Goal: Ask a question: Seek information or help from site administrators or community

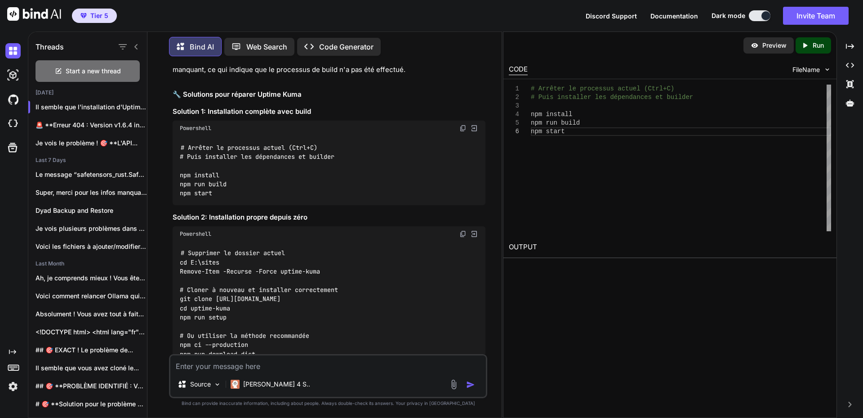
scroll to position [3183, 0]
drag, startPoint x: 461, startPoint y: 116, endPoint x: 437, endPoint y: 244, distance: 130.0
click at [461, 124] on img at bounding box center [463, 127] width 7 height 7
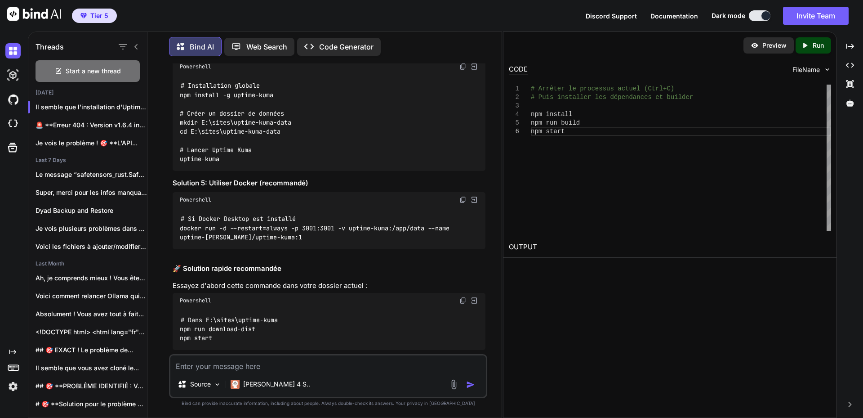
scroll to position [3708, 0]
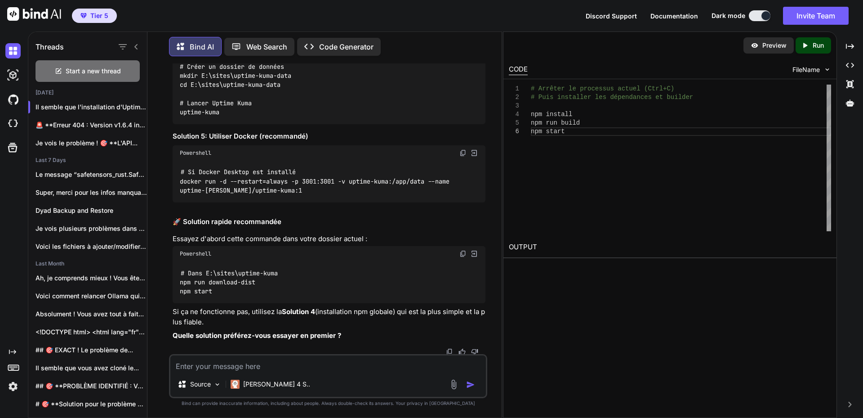
click at [212, 363] on textarea at bounding box center [328, 363] width 316 height 16
paste textarea "Quelle base de données souhaitez-vous utiliser ? MariaDB/MySQL SQLite"
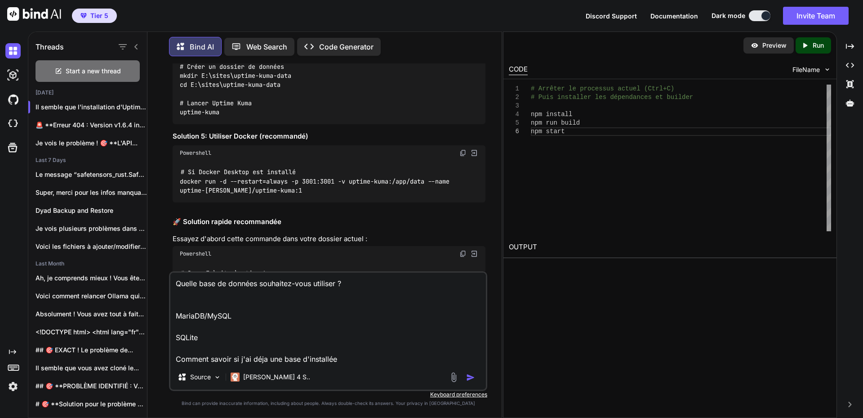
type textarea "Quelle base de données souhaitez-vous utiliser ? MariaDB/MySQL SQLite Comment s…"
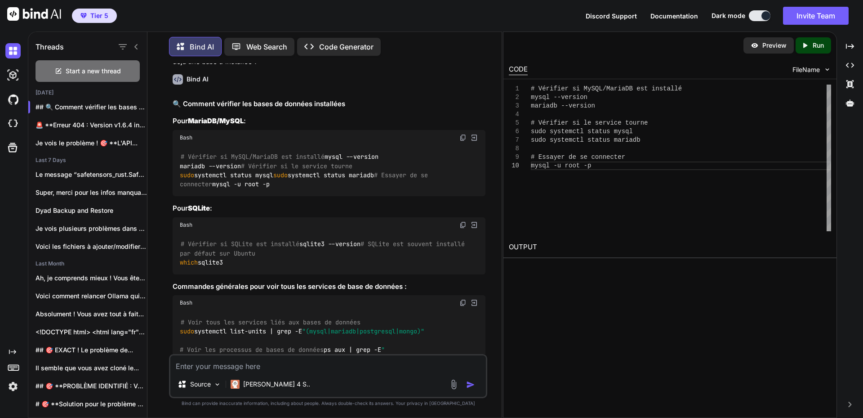
scroll to position [4083, 0]
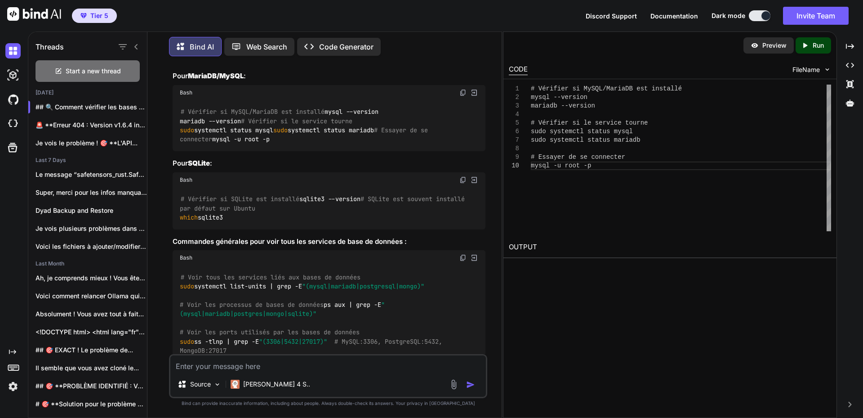
drag, startPoint x: 181, startPoint y: 110, endPoint x: 298, endPoint y: 192, distance: 143.0
click at [308, 152] on div "# Vérifier si MySQL/MariaDB est installé mysql --version mariadb --version # Vé…" at bounding box center [329, 125] width 313 height 51
copy code "# Vérifier si MySQL/MariaDB est installé mysql --version mariadb --version # Vé…"
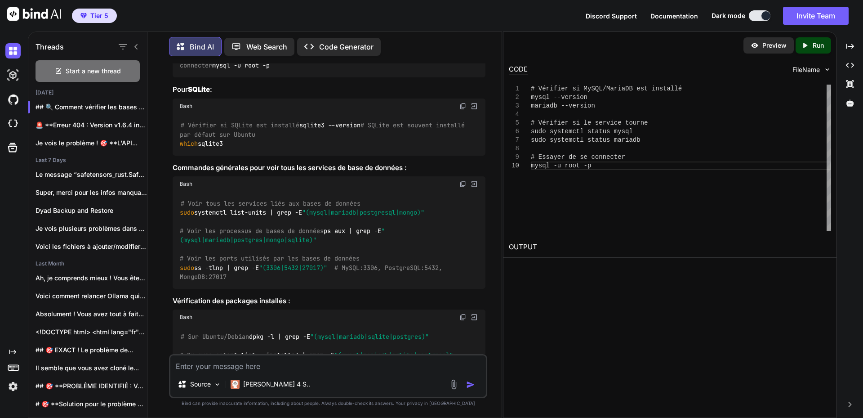
scroll to position [4173, 0]
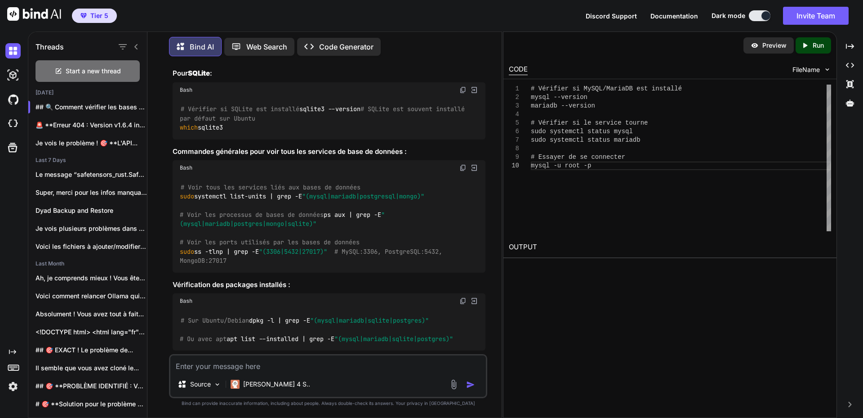
click at [464, 94] on img at bounding box center [463, 89] width 7 height 7
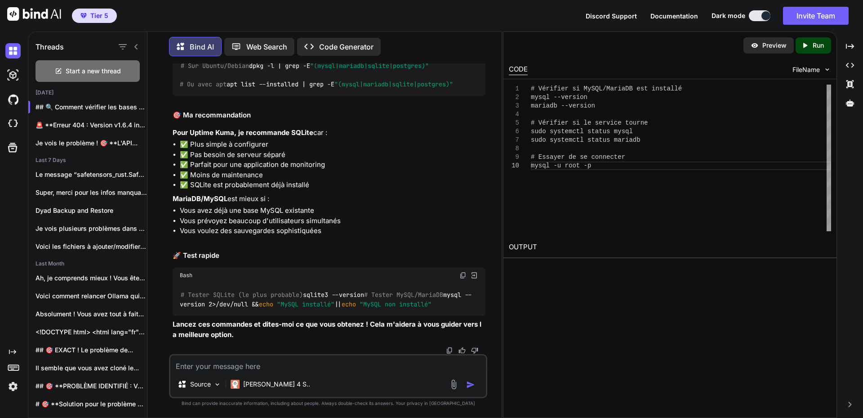
scroll to position [4488, 0]
click at [214, 365] on textarea at bounding box center [328, 363] width 316 height 16
type textarea "Je suis sous windows 10. Quelle est la base la plus légère ?"
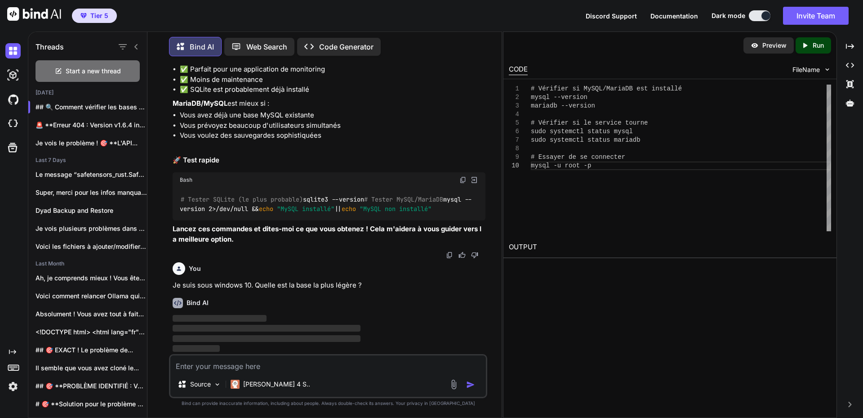
scroll to position [4641, 0]
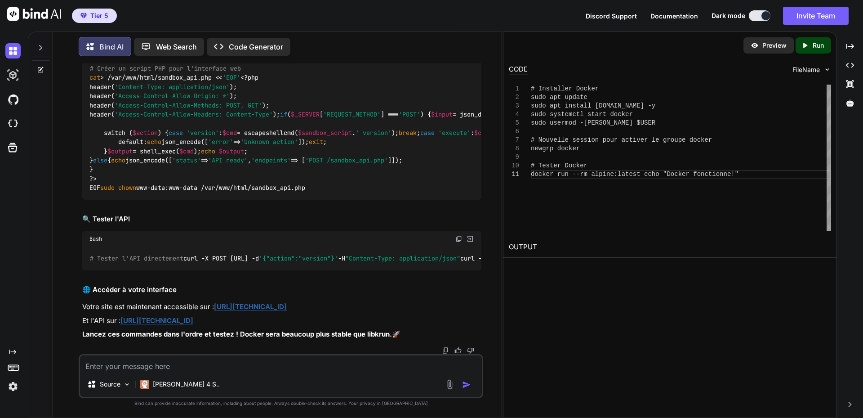
scroll to position [96857, 0]
copy p "Docker"
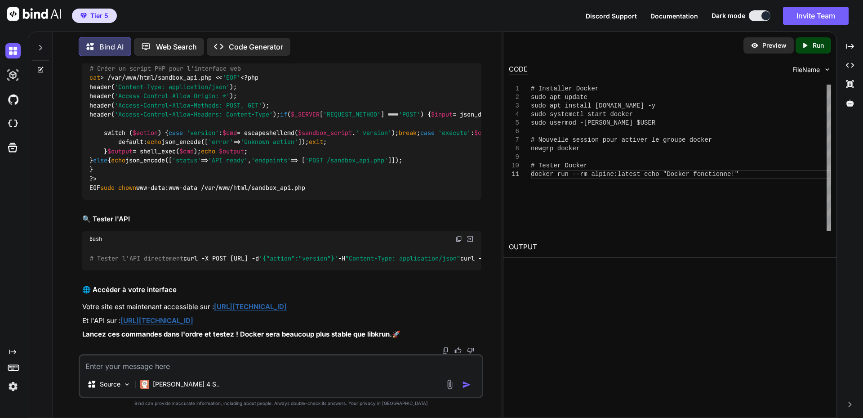
drag, startPoint x: 198, startPoint y: 364, endPoint x: 277, endPoint y: 351, distance: 80.3
click at [198, 364] on textarea at bounding box center [281, 363] width 402 height 16
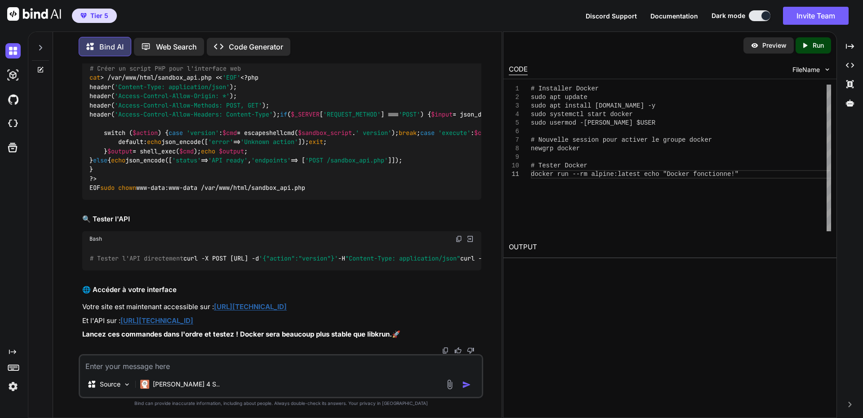
paste textarea "cd ../ labaude@gpt-server:/var/www/mesprojets/microsandbox$ # Installer Docker …"
type textarea "cd ../ labaude@gpt-server:/var/www/mesprojets/microsandbox$ # Installer Docker …"
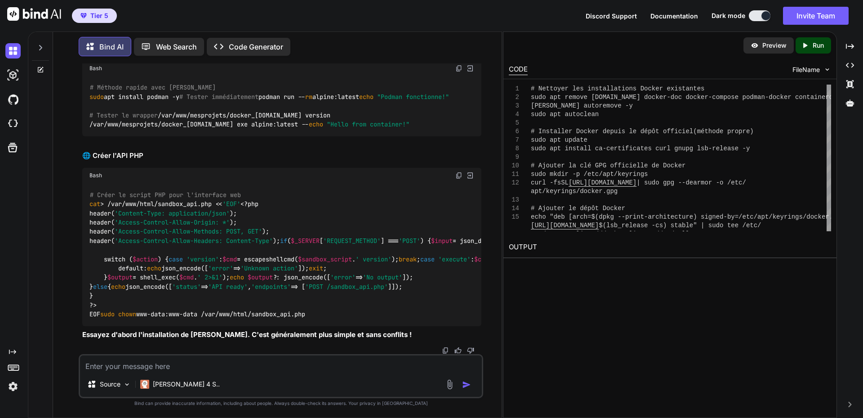
scroll to position [98611, 0]
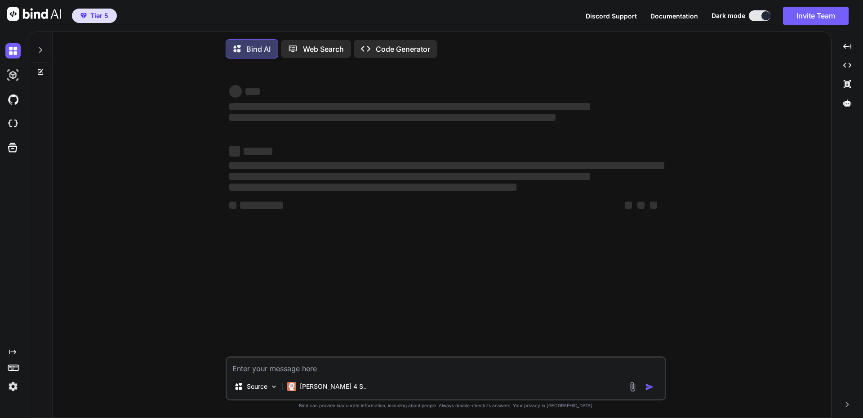
type textarea "x"
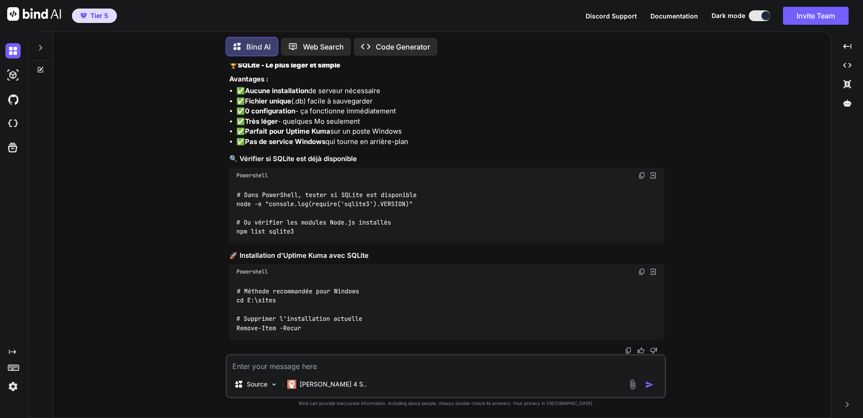
scroll to position [5061, 0]
click at [271, 366] on textarea at bounding box center [446, 363] width 438 height 16
paste textarea "[URL]"
click at [327, 364] on textarea "Tout fonctionne sur ce port [URL]" at bounding box center [446, 363] width 438 height 16
click at [395, 366] on textarea "Tout fonctionne sur ce port sur la machine local. http://localhost:3001/setting…" at bounding box center [446, 363] width 438 height 16
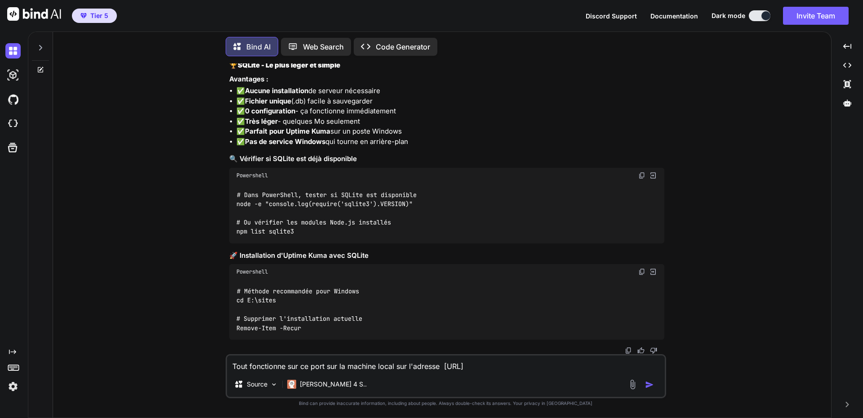
click at [587, 365] on textarea "Tout fonctionne sur ce port sur la machine local sur l'adresse http://localhost…" at bounding box center [446, 363] width 438 height 16
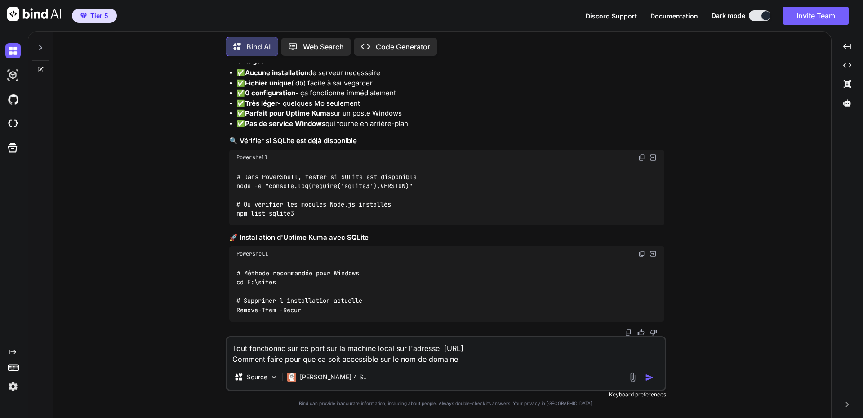
paste textarea "uptime.mondissimo.com"
drag, startPoint x: 459, startPoint y: 359, endPoint x: 667, endPoint y: 304, distance: 215.1
click at [459, 359] on textarea "Tout fonctionne sur ce port sur la machine local sur l'adresse http://localhost…" at bounding box center [446, 350] width 438 height 27
drag, startPoint x: 459, startPoint y: 358, endPoint x: 570, endPoint y: 357, distance: 110.6
click at [570, 357] on textarea "Tout fonctionne sur ce port sur la machine local sur l'adresse http://localhost…" at bounding box center [446, 350] width 438 height 27
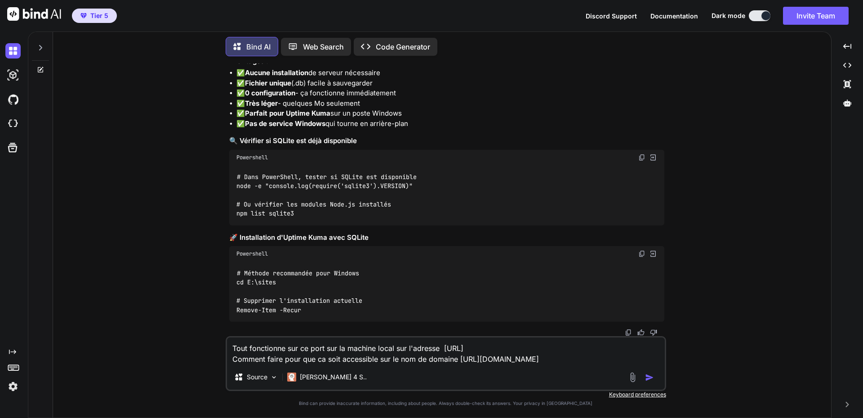
click at [574, 361] on textarea "Tout fonctionne sur ce port sur la machine local sur l'adresse http://localhost…" at bounding box center [446, 350] width 438 height 27
paste textarea "http://uptime.mondissimo.com"
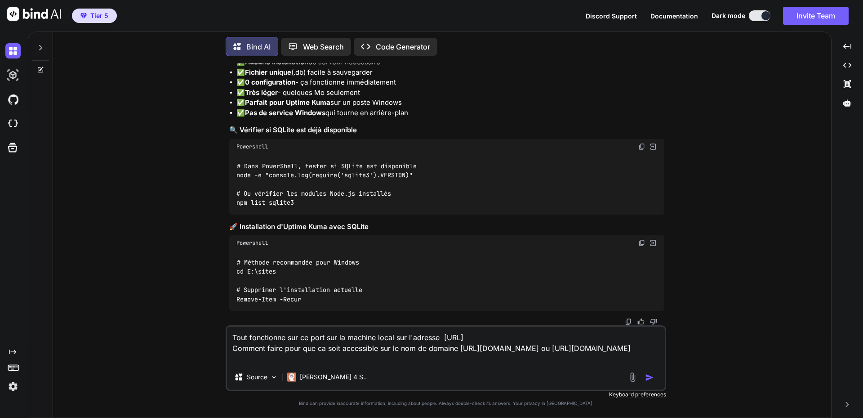
click at [245, 356] on textarea "Tout fonctionne sur ce port sur la machine local sur l'adresse http://localhost…" at bounding box center [446, 345] width 438 height 38
click at [374, 358] on textarea "Tout fonctionne sur ce port sur la machine local sur l'adresse http://localhost…" at bounding box center [446, 345] width 438 height 38
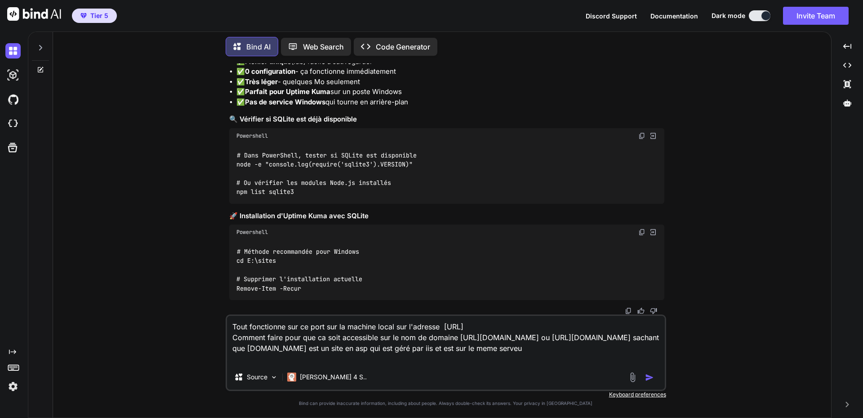
type textarea "Tout fonctionne sur ce port sur la machine local sur l'adresse http://localhost…"
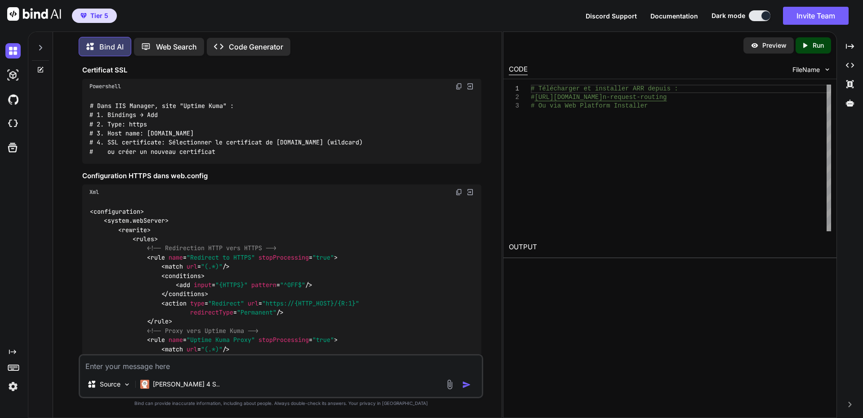
scroll to position [5471, 0]
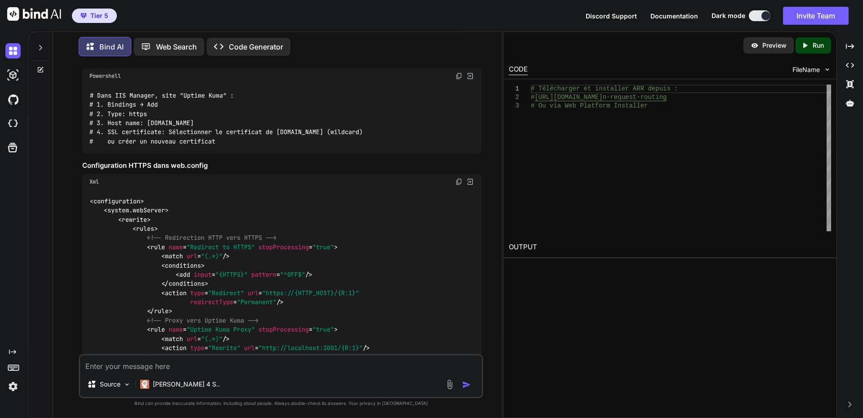
drag, startPoint x: 98, startPoint y: 251, endPoint x: 352, endPoint y: 252, distance: 254.1
copy code "https://www.iis.net/downloads/microsoft/application-request-routing"
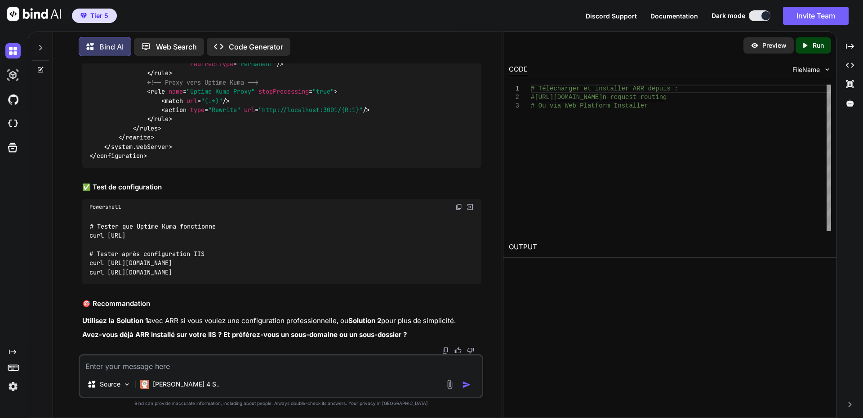
scroll to position [5741, 0]
drag, startPoint x: 224, startPoint y: 173, endPoint x: 241, endPoint y: 172, distance: 16.7
drag, startPoint x: 223, startPoint y: 173, endPoint x: 259, endPoint y: 173, distance: 36.4
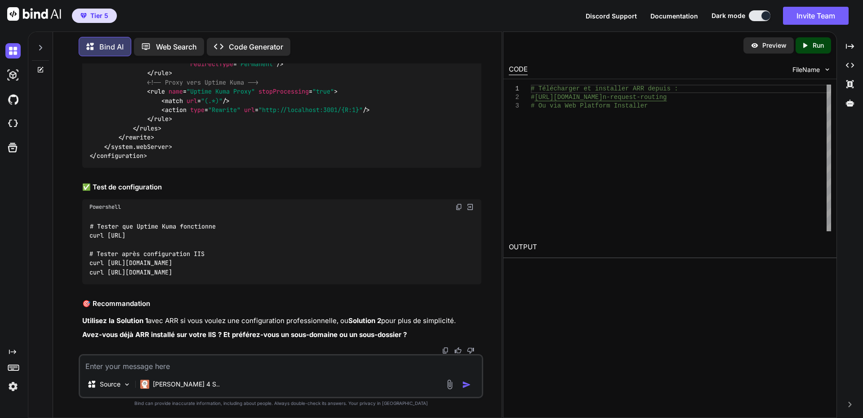
copy span "web.config"
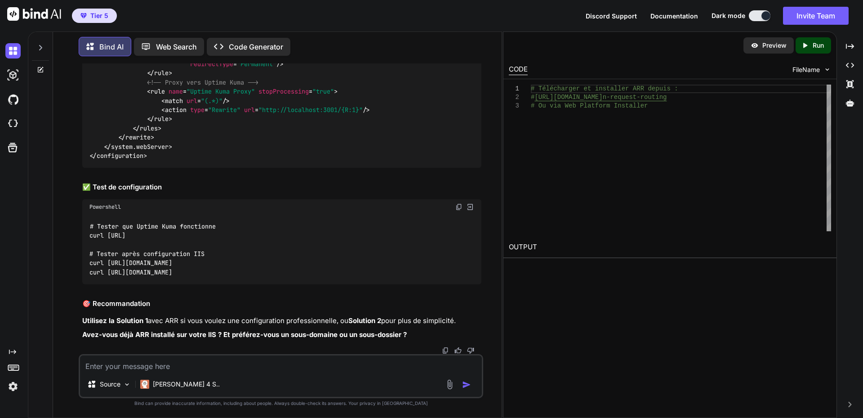
drag, startPoint x: 90, startPoint y: 317, endPoint x: 229, endPoint y: 314, distance: 139.0
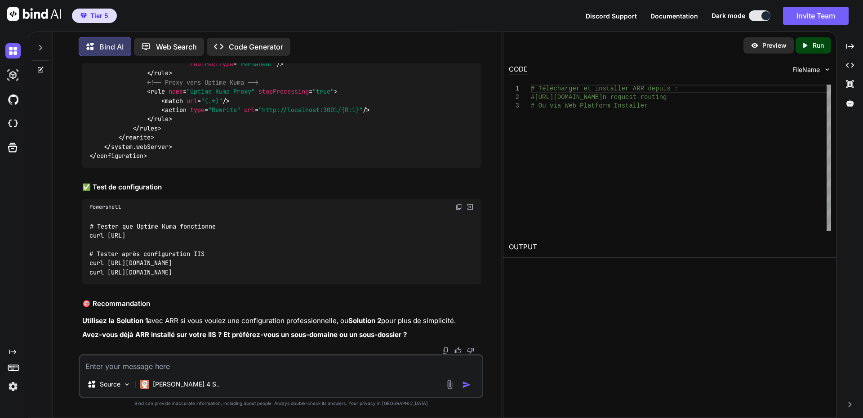
click at [229, 284] on div "# Tester que Uptime Kuma fonctionne curl [URL] # Tester après configuration IIS…" at bounding box center [281, 249] width 399 height 69
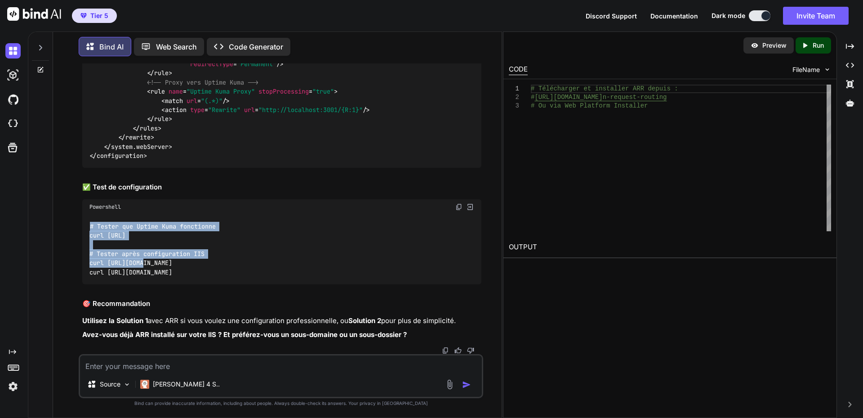
drag, startPoint x: 89, startPoint y: 278, endPoint x: 227, endPoint y: 313, distance: 142.1
click at [227, 284] on div "# Tester que Uptime Kuma fonctionne curl [URL] # Tester après configuration IIS…" at bounding box center [281, 249] width 399 height 69
drag, startPoint x: 178, startPoint y: 315, endPoint x: 84, endPoint y: 282, distance: 99.1
click at [84, 282] on div "# Tester que Uptime Kuma fonctionne curl [URL] # Tester après configuration IIS…" at bounding box center [281, 249] width 399 height 69
copy code "# Tester que Uptime Kuma fonctionne curl http://localhost:3001 # Tester après c…"
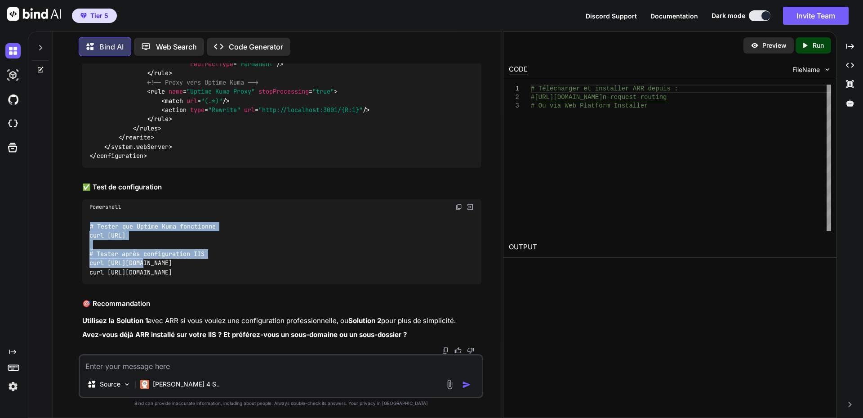
scroll to position [6875, 0]
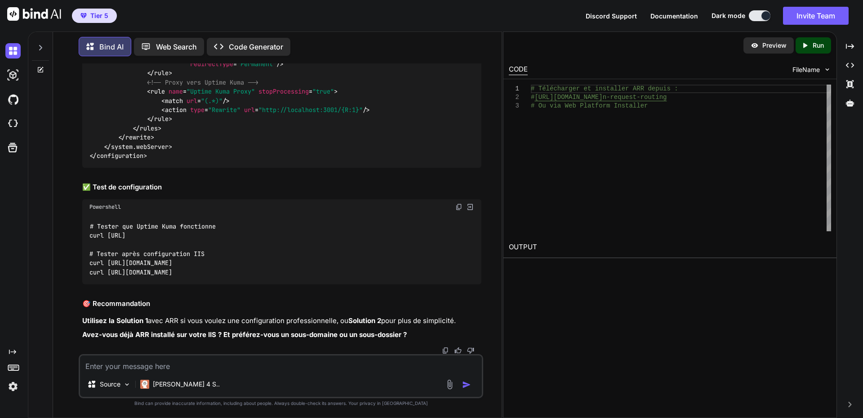
click at [179, 366] on textarea at bounding box center [281, 363] width 402 height 16
paste textarea "PS C:\WINDOWS\system32> curl http://localhost:3001 StatusCode : 200 StatusDescr…"
type textarea "PS C:\WINDOWS\system32> curl http://localhost:3001 StatusCode : 200 StatusDescr…"
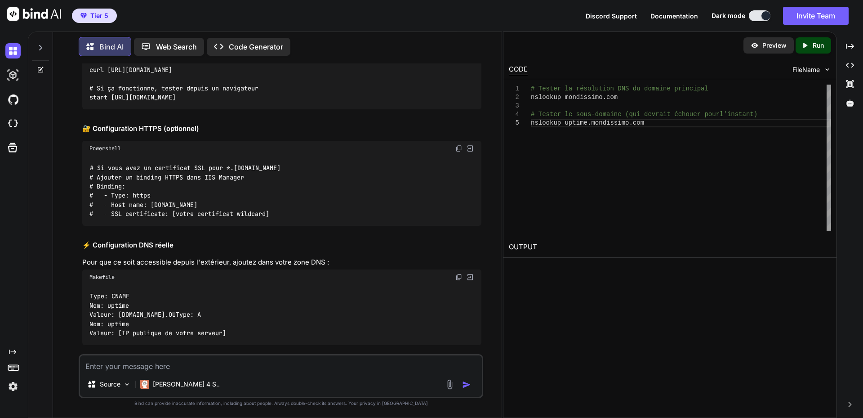
scroll to position [7206, 0]
drag, startPoint x: 89, startPoint y: 269, endPoint x: 234, endPoint y: 306, distance: 149.9
copy code "# Tester la résolution DNS du domaine principal nslookup mondissimo.com # Teste…"
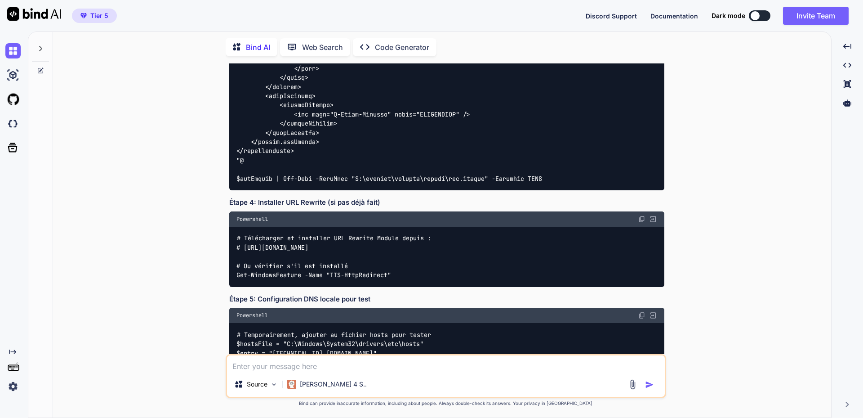
scroll to position [4661, 0]
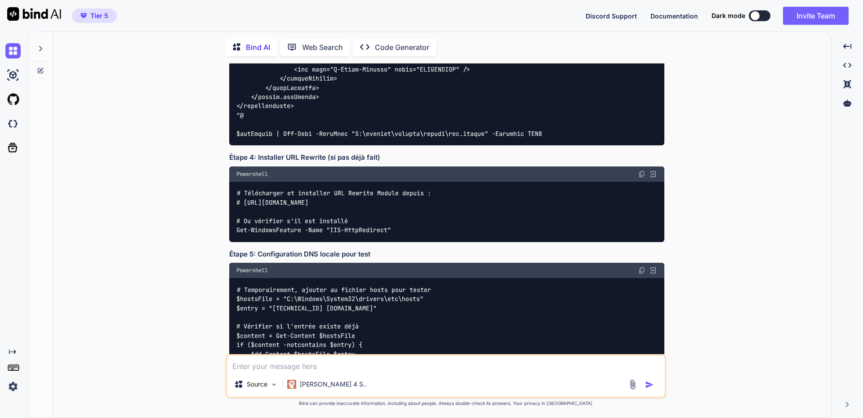
click at [13, 388] on img at bounding box center [12, 386] width 15 height 15
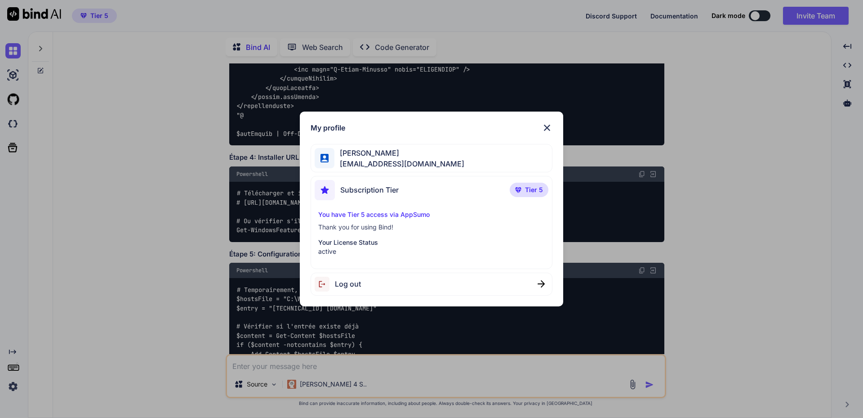
click at [551, 126] on img at bounding box center [547, 127] width 11 height 11
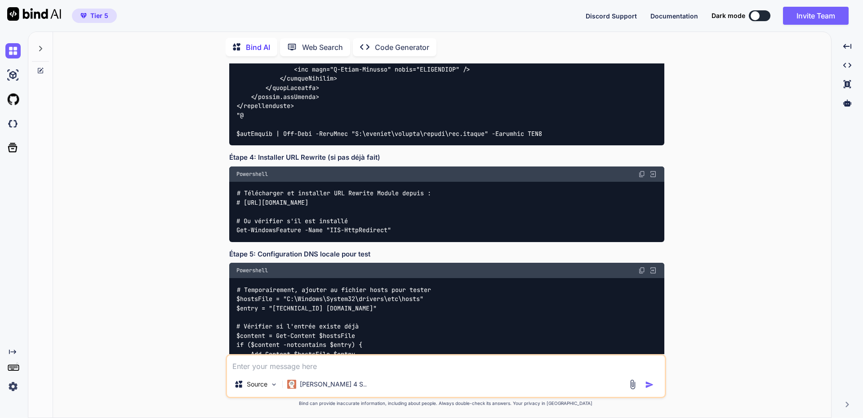
click at [45, 48] on div at bounding box center [40, 46] width 17 height 31
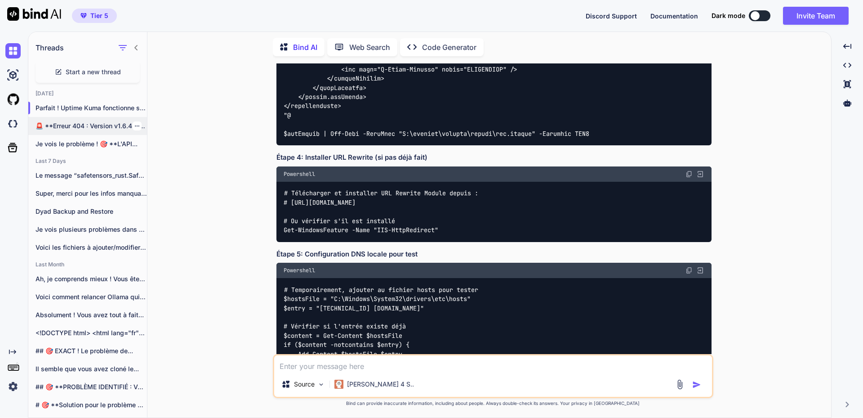
click at [75, 121] on p "🚨 **Erreur 404 : Version v1.6.4 introuvable..." at bounding box center [92, 125] width 112 height 9
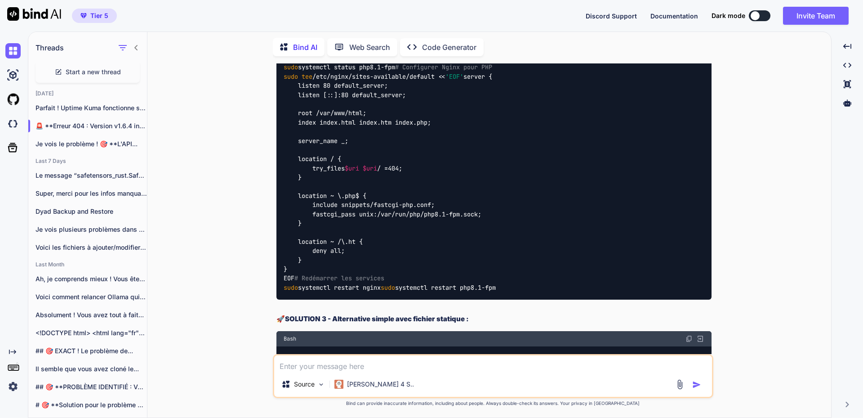
scroll to position [360, 0]
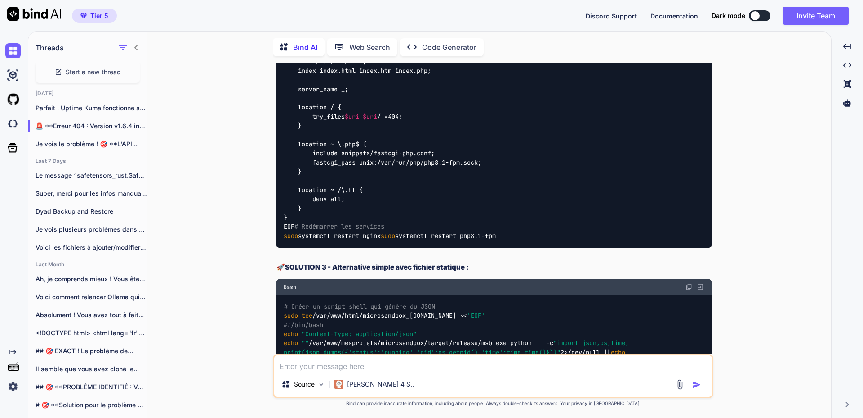
click at [763, 14] on button at bounding box center [760, 15] width 22 height 11
click at [754, 14] on div at bounding box center [755, 15] width 9 height 9
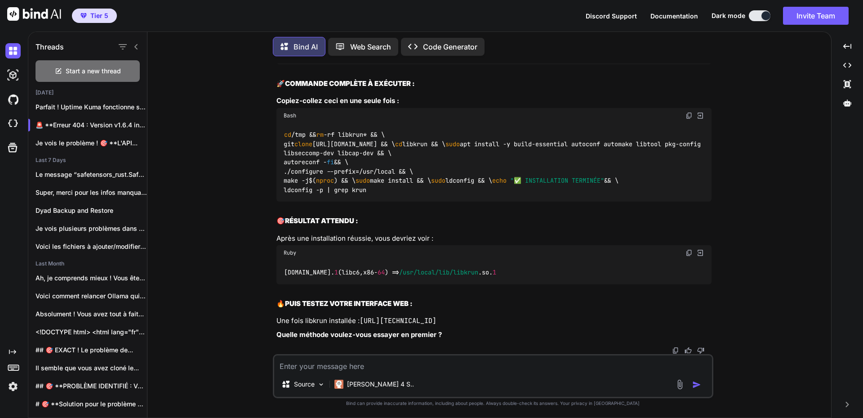
scroll to position [17585, 0]
click at [220, 225] on div "You http://192.168.8.235/microsandbox_api.php?action=status 404 Not Found nginx…" at bounding box center [493, 240] width 677 height 354
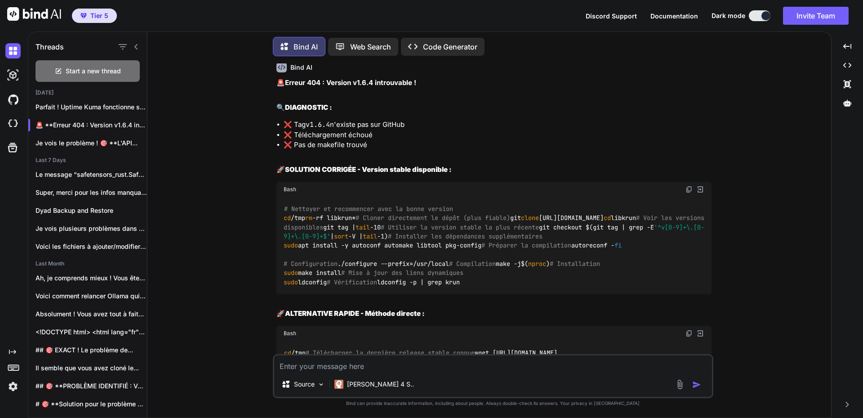
scroll to position [14122, 0]
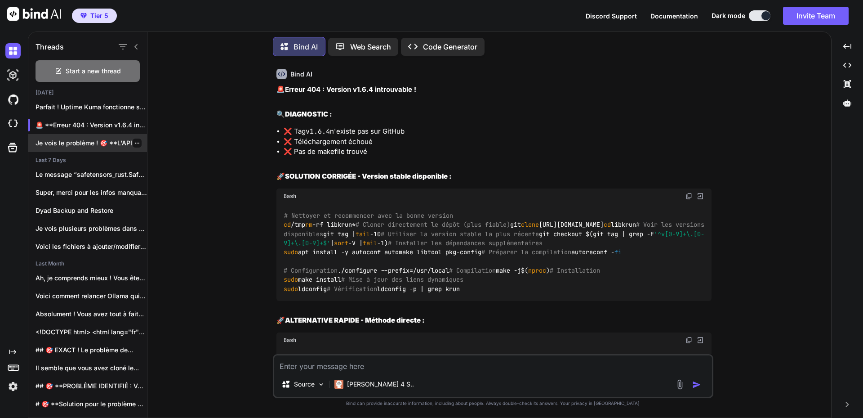
click at [89, 140] on p "Je vois le problème ! 🎯 **L'API..." at bounding box center [92, 143] width 112 height 9
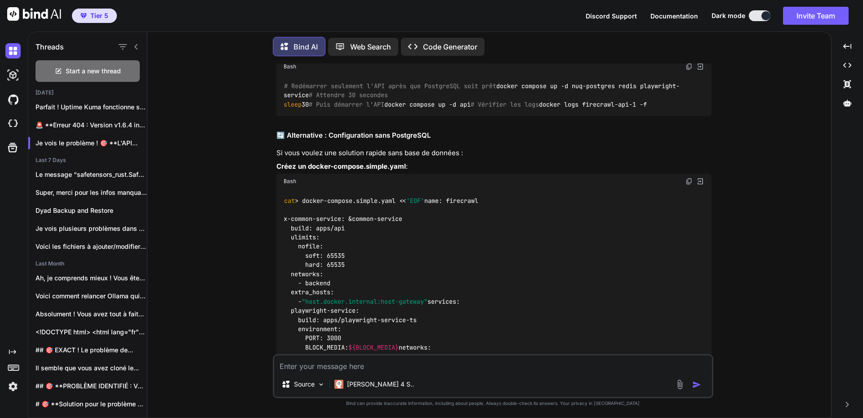
scroll to position [8933, 0]
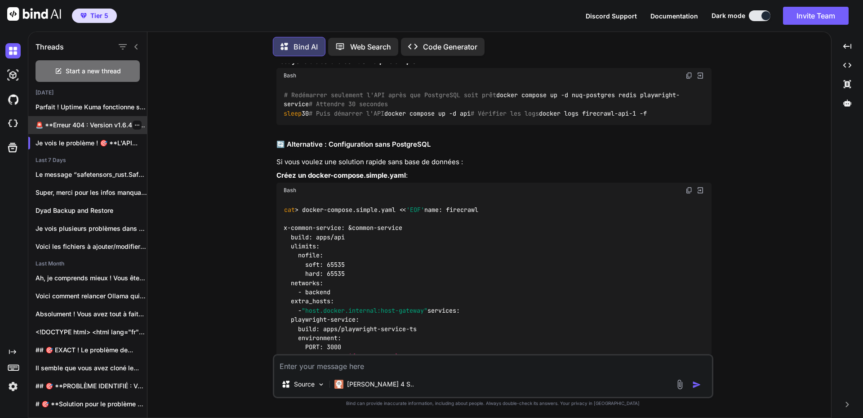
click at [82, 121] on p "🚨 **Erreur 404 : Version v1.6.4 introuvable..." at bounding box center [92, 125] width 112 height 9
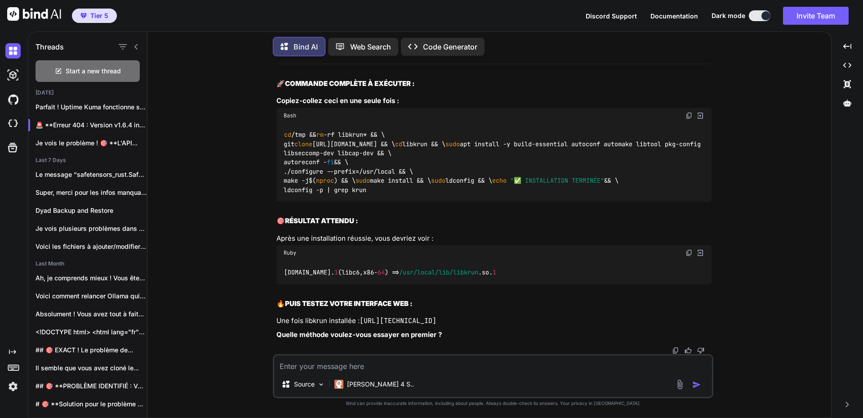
scroll to position [17270, 0]
click at [389, 367] on textarea at bounding box center [493, 363] width 438 height 16
click at [361, 384] on p "[PERSON_NAME] 4 S.." at bounding box center [380, 384] width 67 height 9
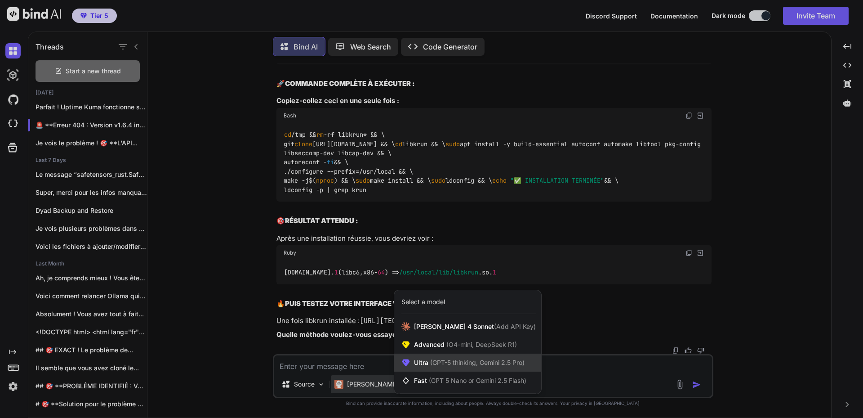
click at [431, 364] on span "(GPT-5 thinking, Gemini 2.5 Pro)" at bounding box center [477, 362] width 96 height 8
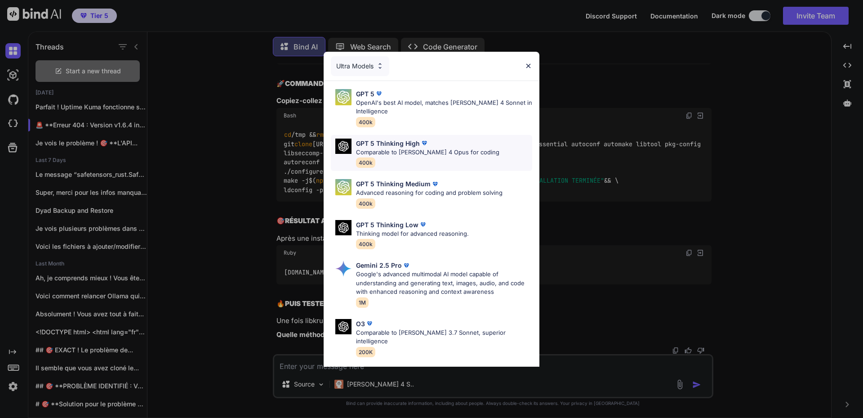
click at [402, 148] on p "Comparable to Claude 4 Opus for coding" at bounding box center [427, 152] width 143 height 9
type textarea "x"
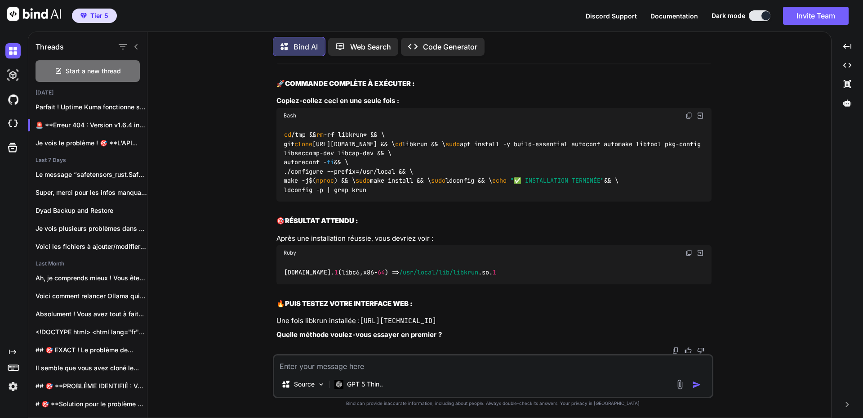
click at [347, 364] on textarea at bounding box center [493, 363] width 438 height 16
paste textarea "cd ../ labaude@gpt-server:/var/www/mesprojets/microsandbox$ # Installer Docker …"
type textarea "cd ../ labaude@gpt-server:/var/www/mesprojets/microsandbox$ # Installer Docker …"
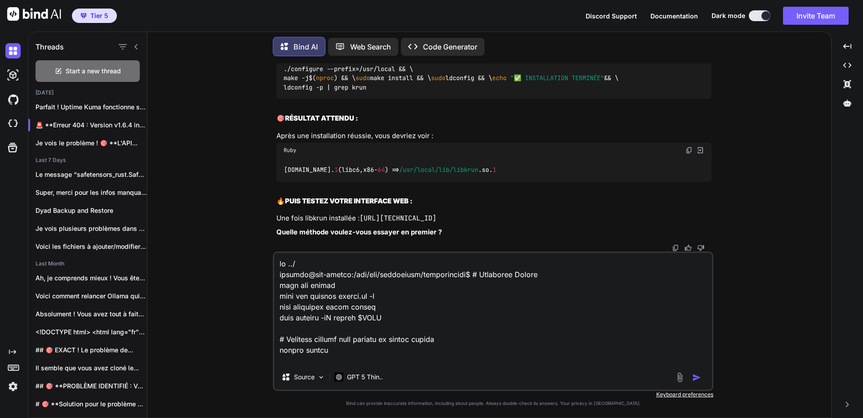
scroll to position [767, 0]
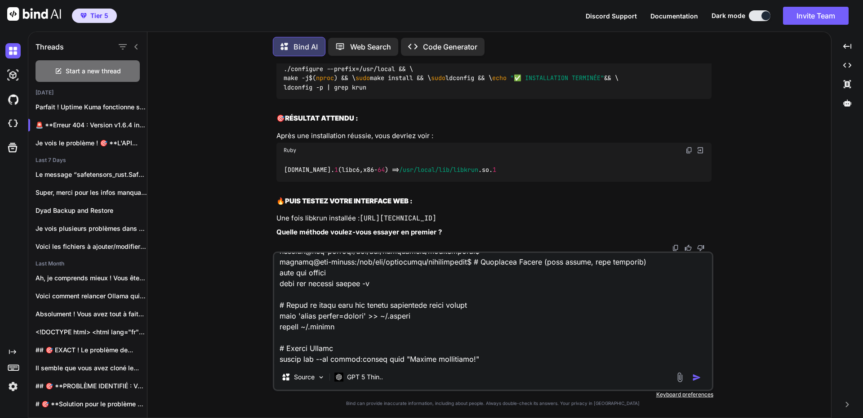
type textarea "x"
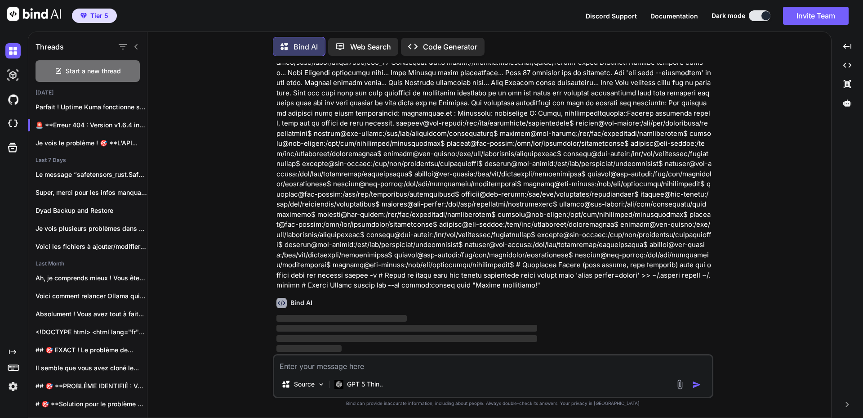
scroll to position [17875, 0]
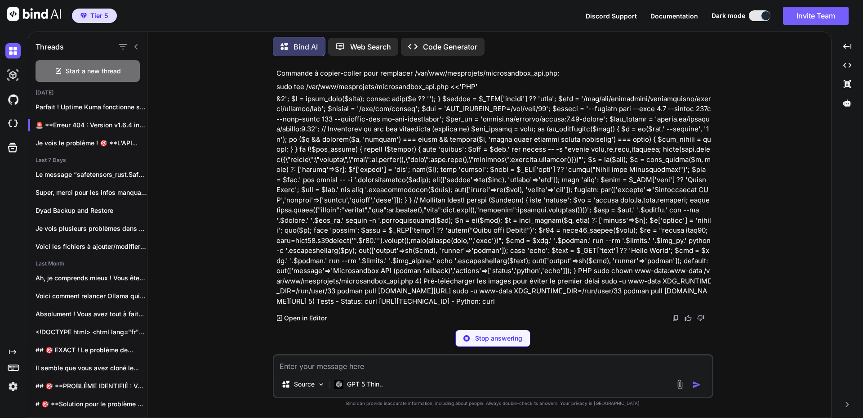
type textarea "x"
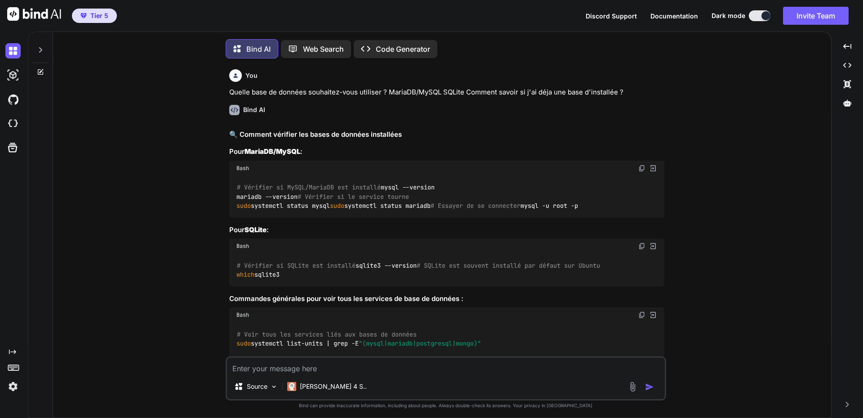
type textarea "x"
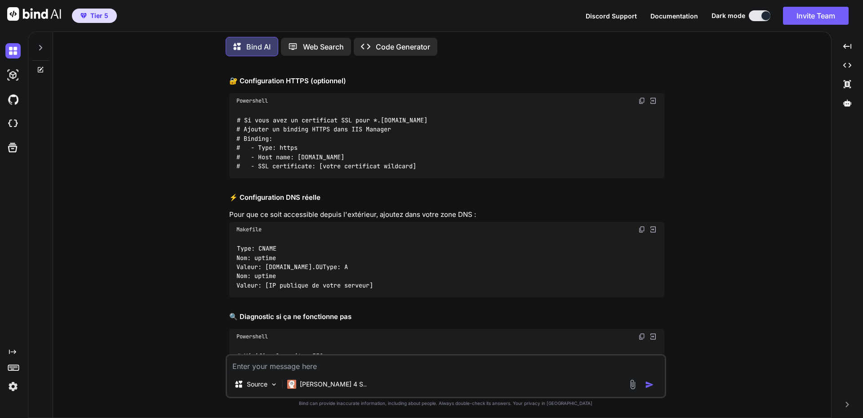
scroll to position [5111, 0]
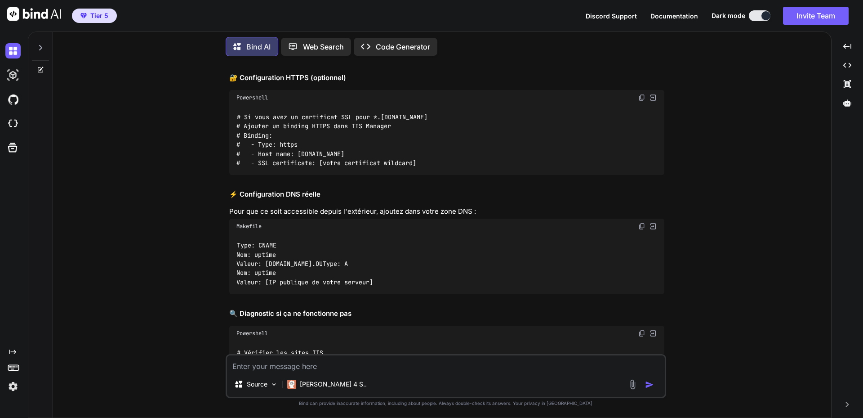
drag, startPoint x: 237, startPoint y: 161, endPoint x: 347, endPoint y: 247, distance: 139.6
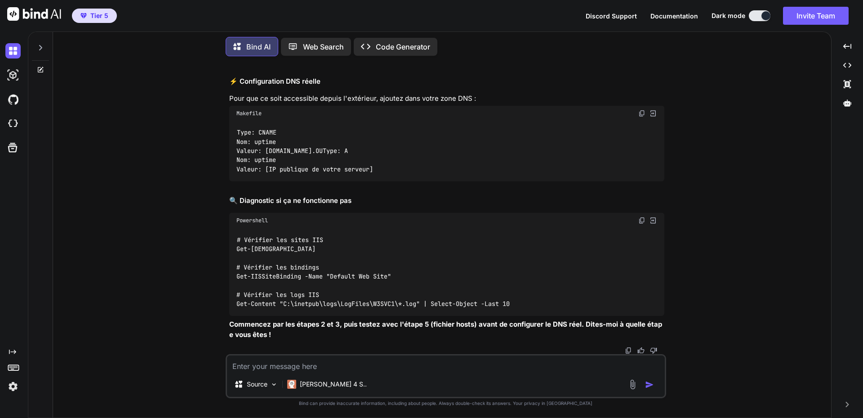
scroll to position [5270, 0]
drag, startPoint x: 236, startPoint y: 161, endPoint x: 568, endPoint y: 238, distance: 340.7
copy code "$webConfig = @" <?xml version="1.0" encoding="UTF-8"?> <configuration> <system.…"
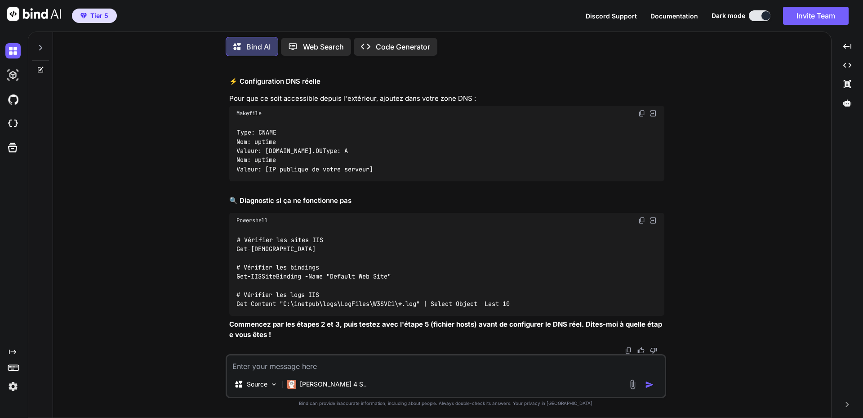
drag, startPoint x: 289, startPoint y: 368, endPoint x: 299, endPoint y: 362, distance: 11.9
click at [289, 368] on textarea at bounding box center [446, 363] width 438 height 16
paste textarea "The server is configured to use pass-through authentication with a built-in acc…"
type textarea "The server is configured to use pass-through authentication with a built-in acc…"
type textarea "x"
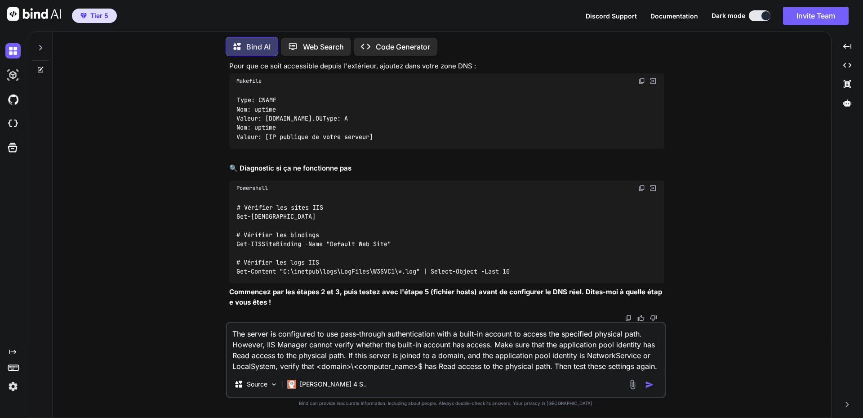
scroll to position [0, 0]
type textarea "The server is configured to use pass-through authentication with a built-in acc…"
click at [653, 385] on img "button" at bounding box center [649, 384] width 9 height 9
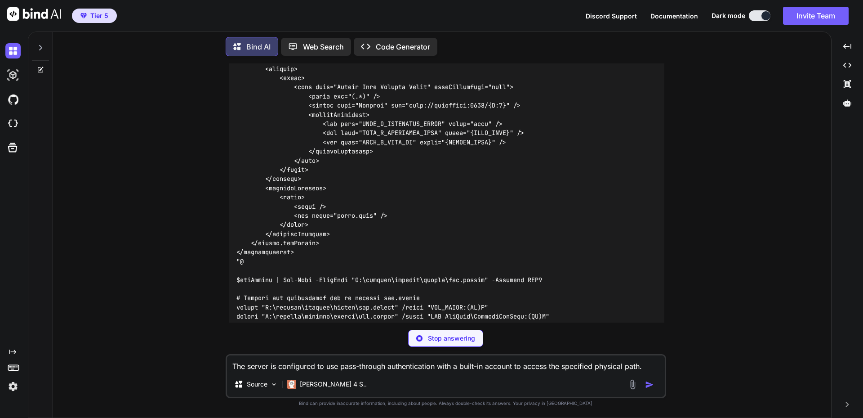
scroll to position [6380, 0]
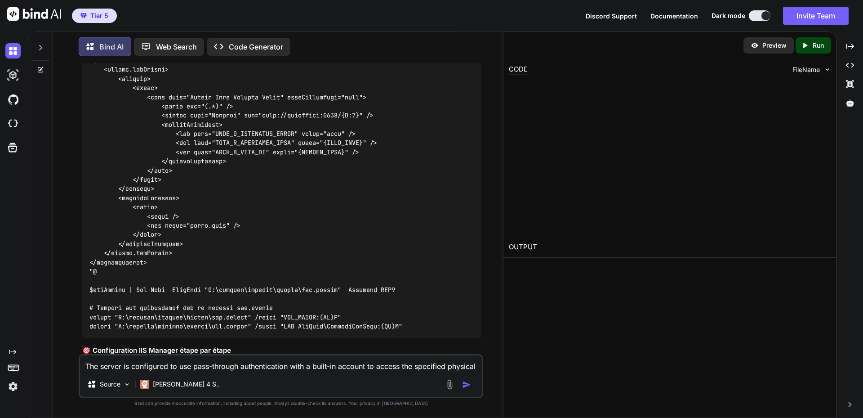
type textarea "x"
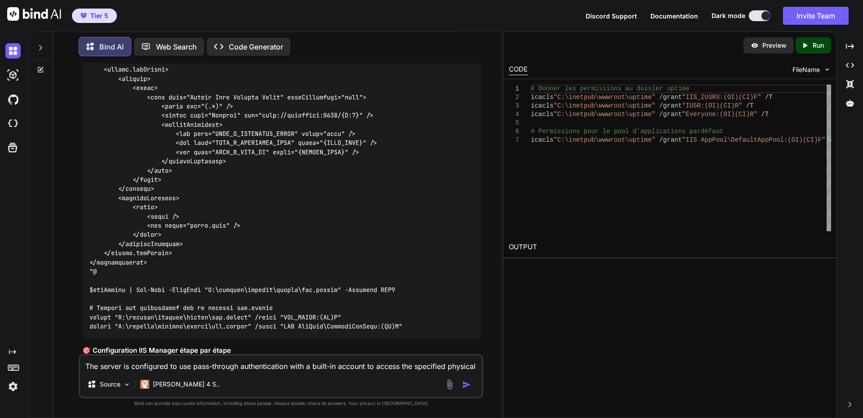
click at [219, 365] on textarea "The server is configured to use pass-through authentication with a built-in acc…" at bounding box center [281, 363] width 402 height 16
type textarea "L"
type textarea "x"
type textarea "L'"
type textarea "x"
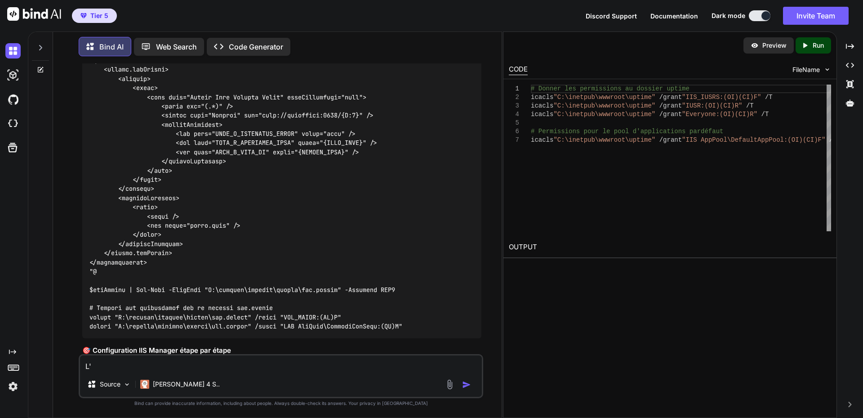
type textarea "L'a"
type textarea "x"
type textarea "L'ap"
type textarea "x"
type textarea "L'app"
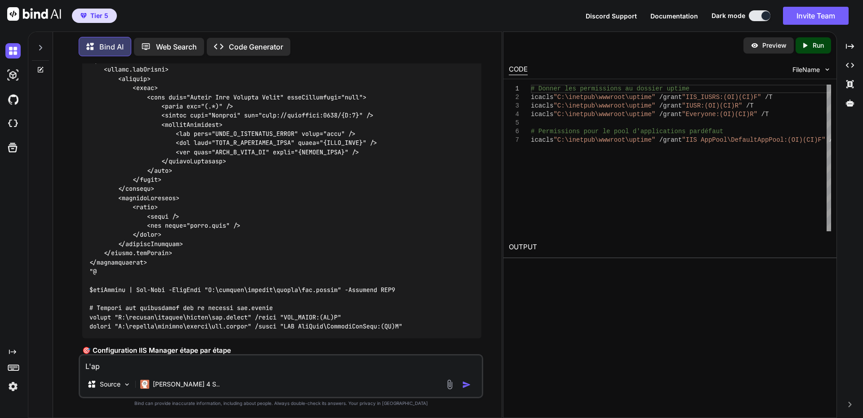
type textarea "x"
type textarea "L'appl"
type textarea "x"
type textarea "L'appli"
type textarea "x"
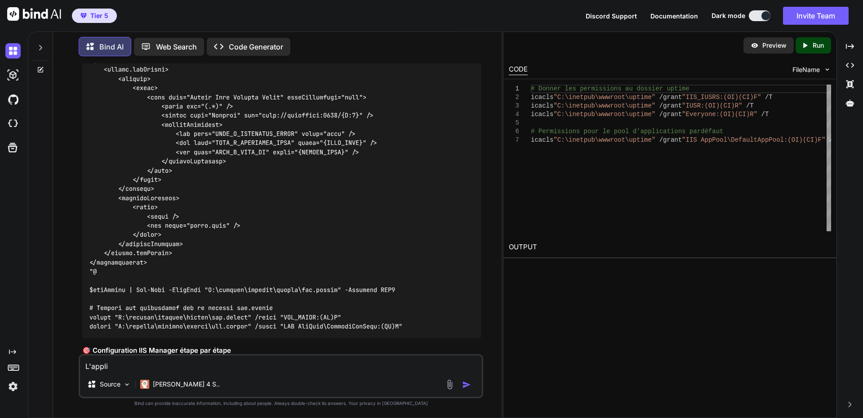
type textarea "L'applic"
type textarea "x"
type textarea "L'applica"
type textarea "x"
type textarea "L'applicat"
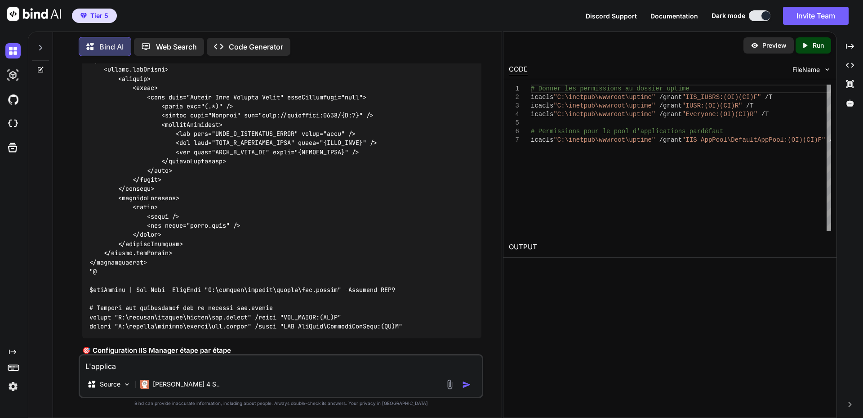
type textarea "x"
type textarea "L'applicati"
type textarea "x"
type textarea "L'applicatio"
type textarea "x"
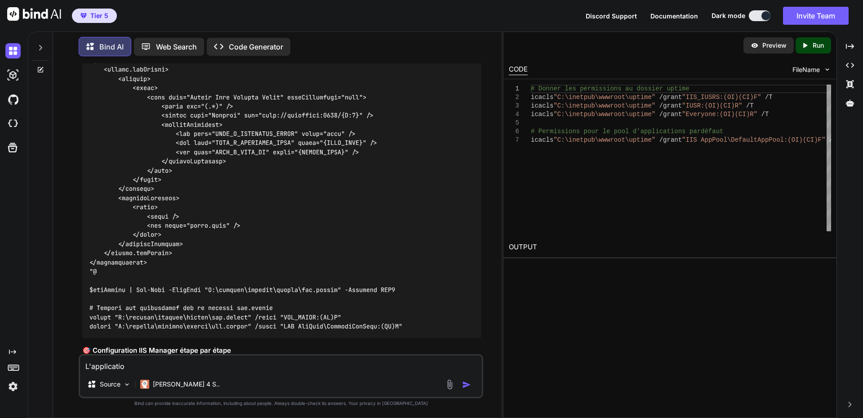
type textarea "L'application"
type textarea "x"
type textarea "L'application e"
type textarea "x"
type textarea "L'application es"
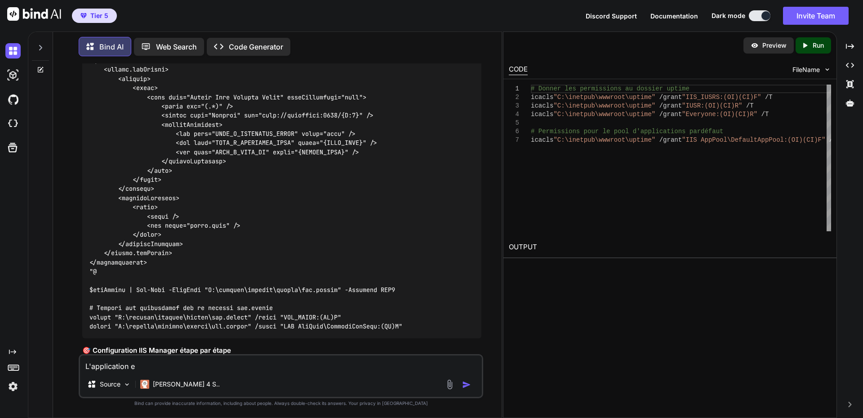
type textarea "x"
type textarea "L'application est"
type textarea "x"
type textarea "L'application est"
type textarea "x"
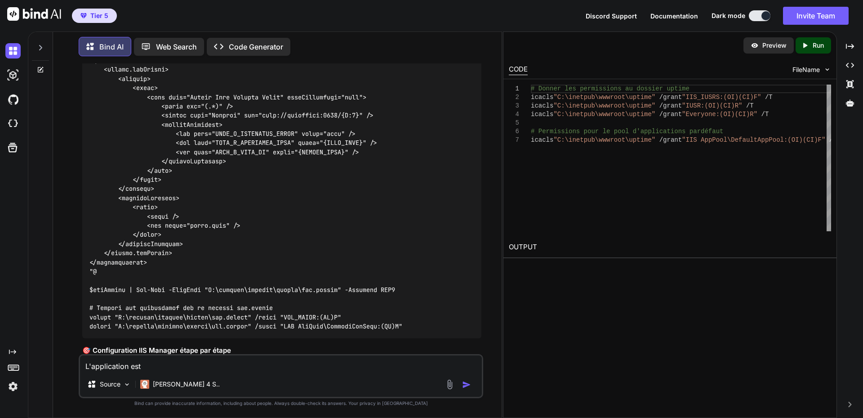
type textarea "L'application est i"
type textarea "x"
type textarea "L'application est ic"
type textarea "x"
type textarea "L'application est ici"
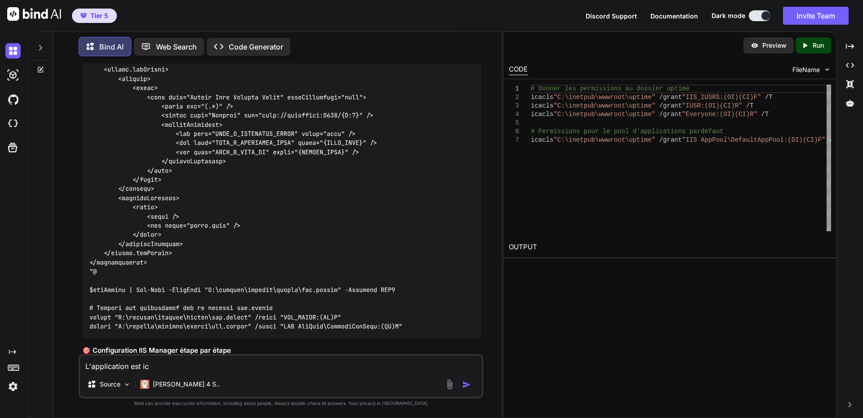
type textarea "x"
type textarea "L'application est ici"
type textarea "x"
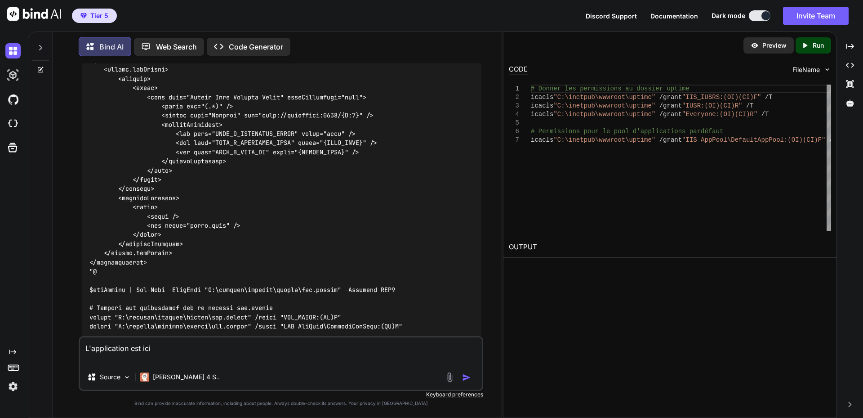
paste textarea "E:\sites\uptime-kuma"
type textarea "L'application est ici E:\sites\uptime-kuma"
type textarea "x"
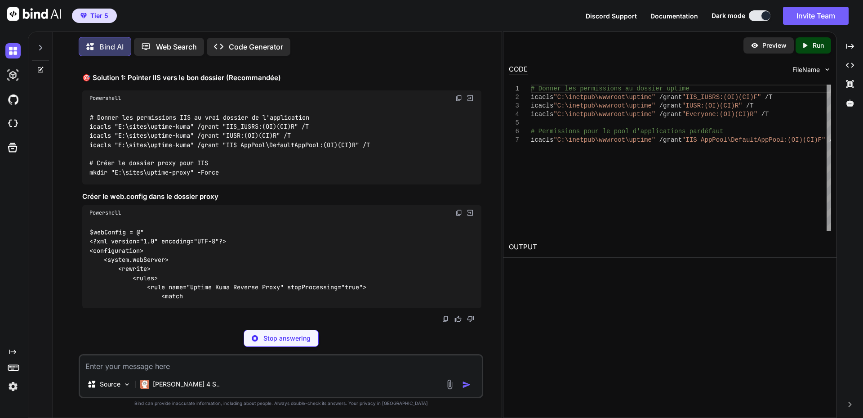
scroll to position [7831, 0]
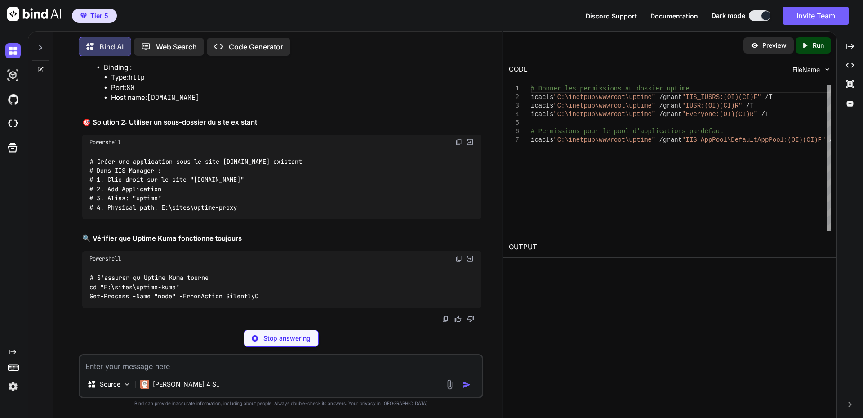
scroll to position [7921, 0]
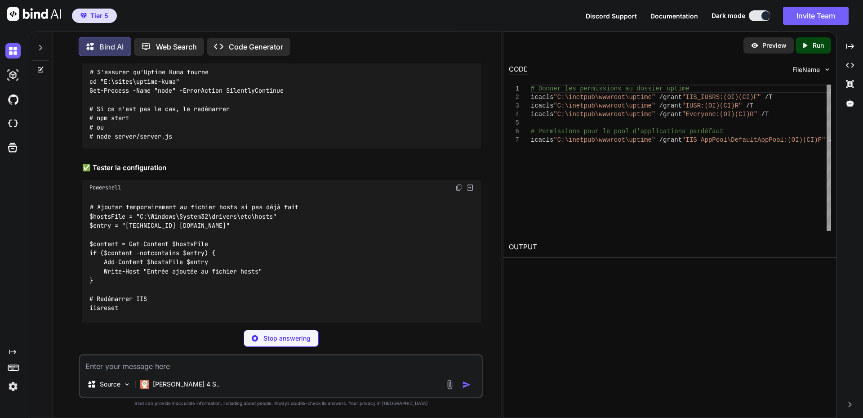
type textarea "x"
type textarea "# Donner les permissions IIS au vrai dossier de l'application icacls "E:\sites\…"
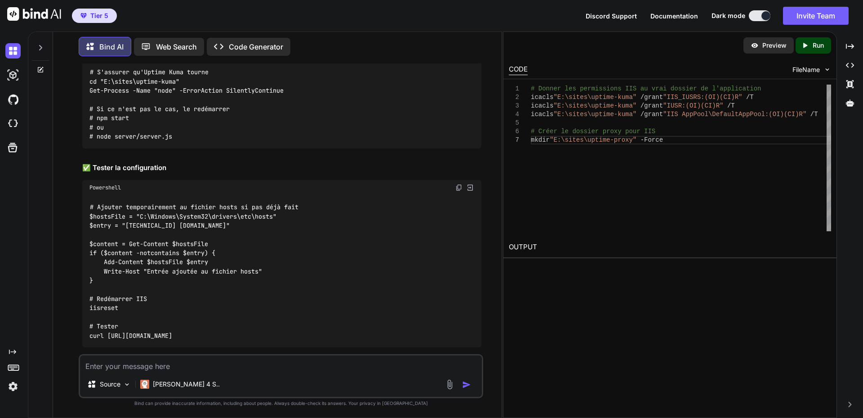
drag, startPoint x: 111, startPoint y: 192, endPoint x: 146, endPoint y: 191, distance: 34.6
copy h3 "web.config"
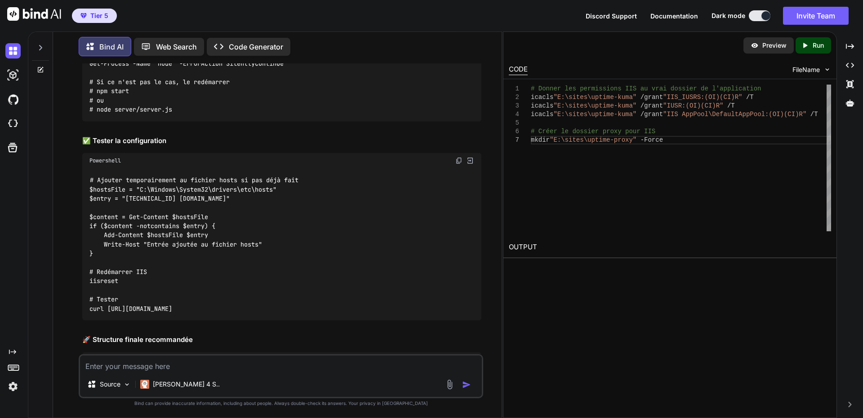
scroll to position [7876, 0]
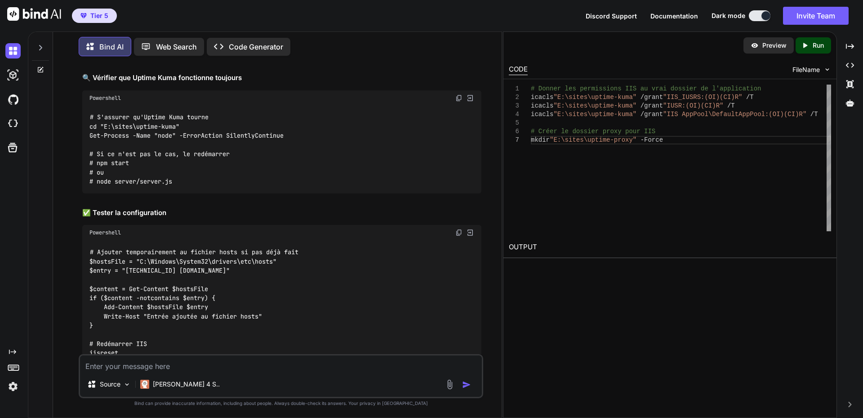
drag, startPoint x: 146, startPoint y: 212, endPoint x: 173, endPoint y: 214, distance: 27.0
drag, startPoint x: 149, startPoint y: 214, endPoint x: 192, endPoint y: 212, distance: 43.2
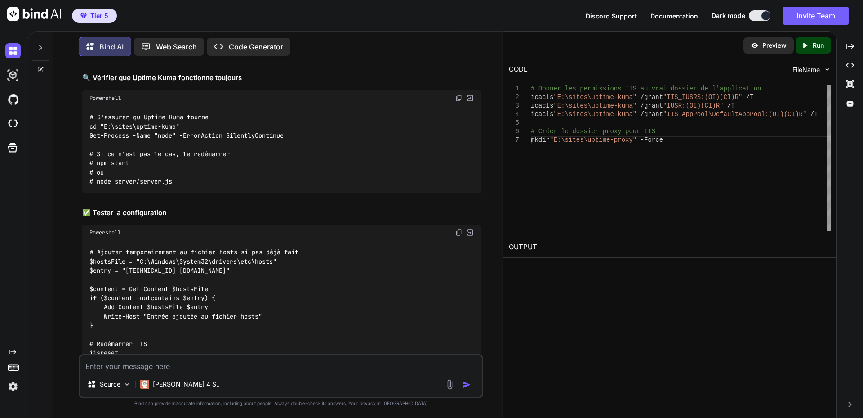
copy code "uptime-proxy"
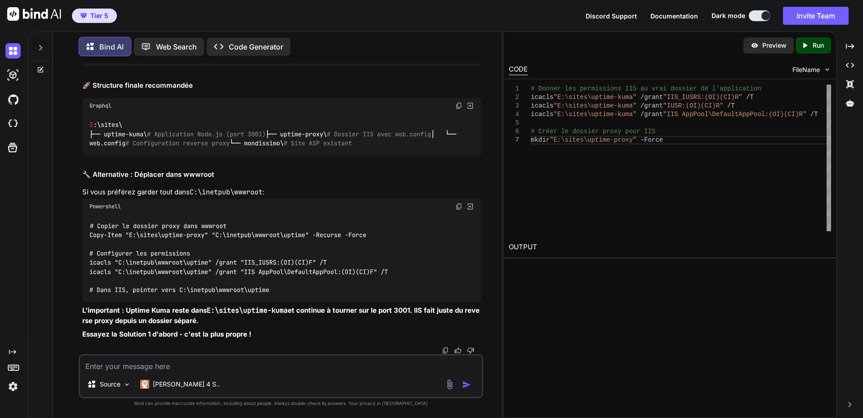
scroll to position [8460, 0]
copy code "uptime"
